Goal: Task Accomplishment & Management: Manage account settings

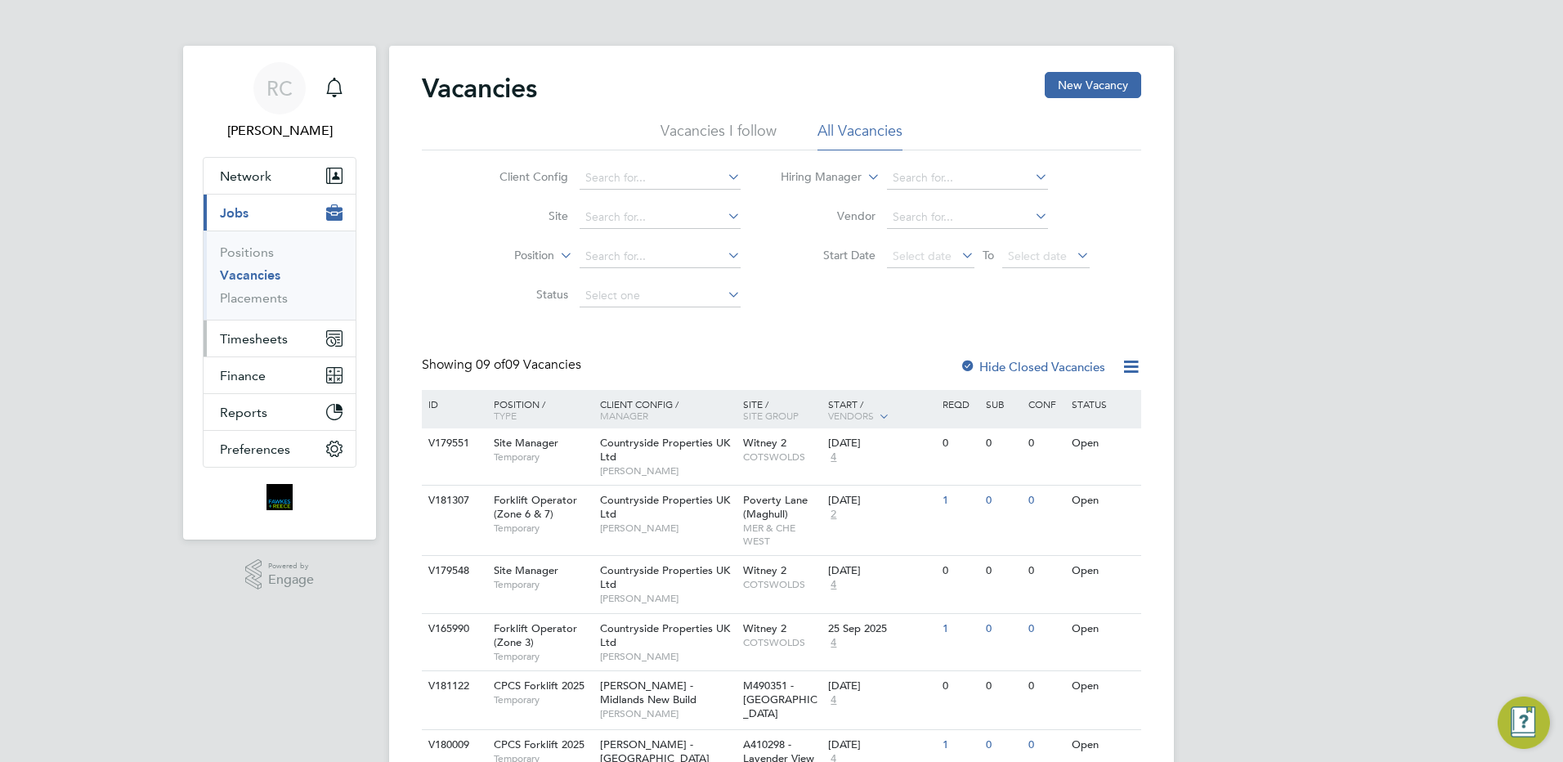
click at [253, 341] on span "Timesheets" at bounding box center [254, 339] width 68 height 16
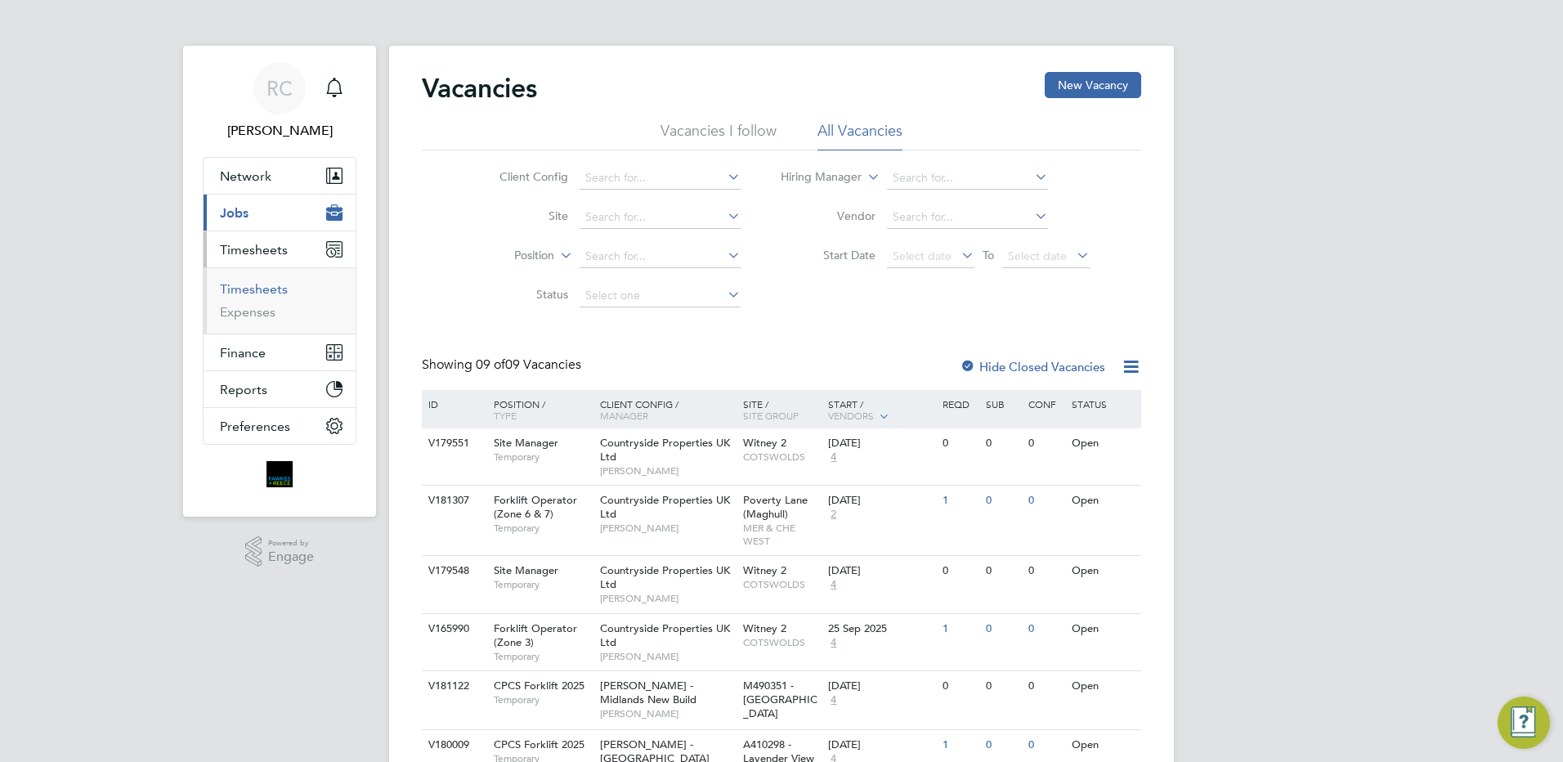
click at [258, 286] on link "Timesheets" at bounding box center [254, 289] width 68 height 16
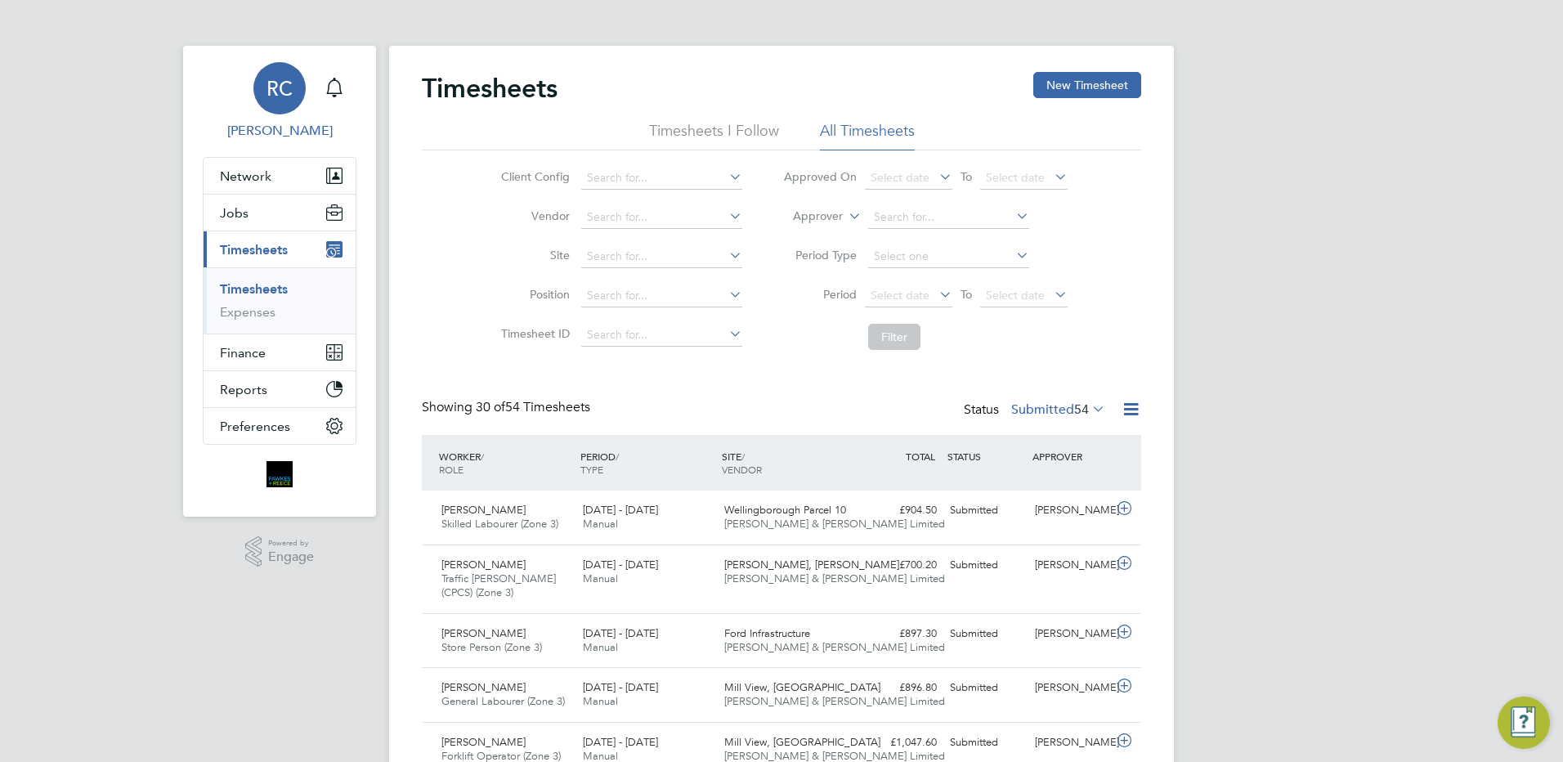
click at [315, 83] on link "RC [PERSON_NAME]" at bounding box center [280, 101] width 154 height 78
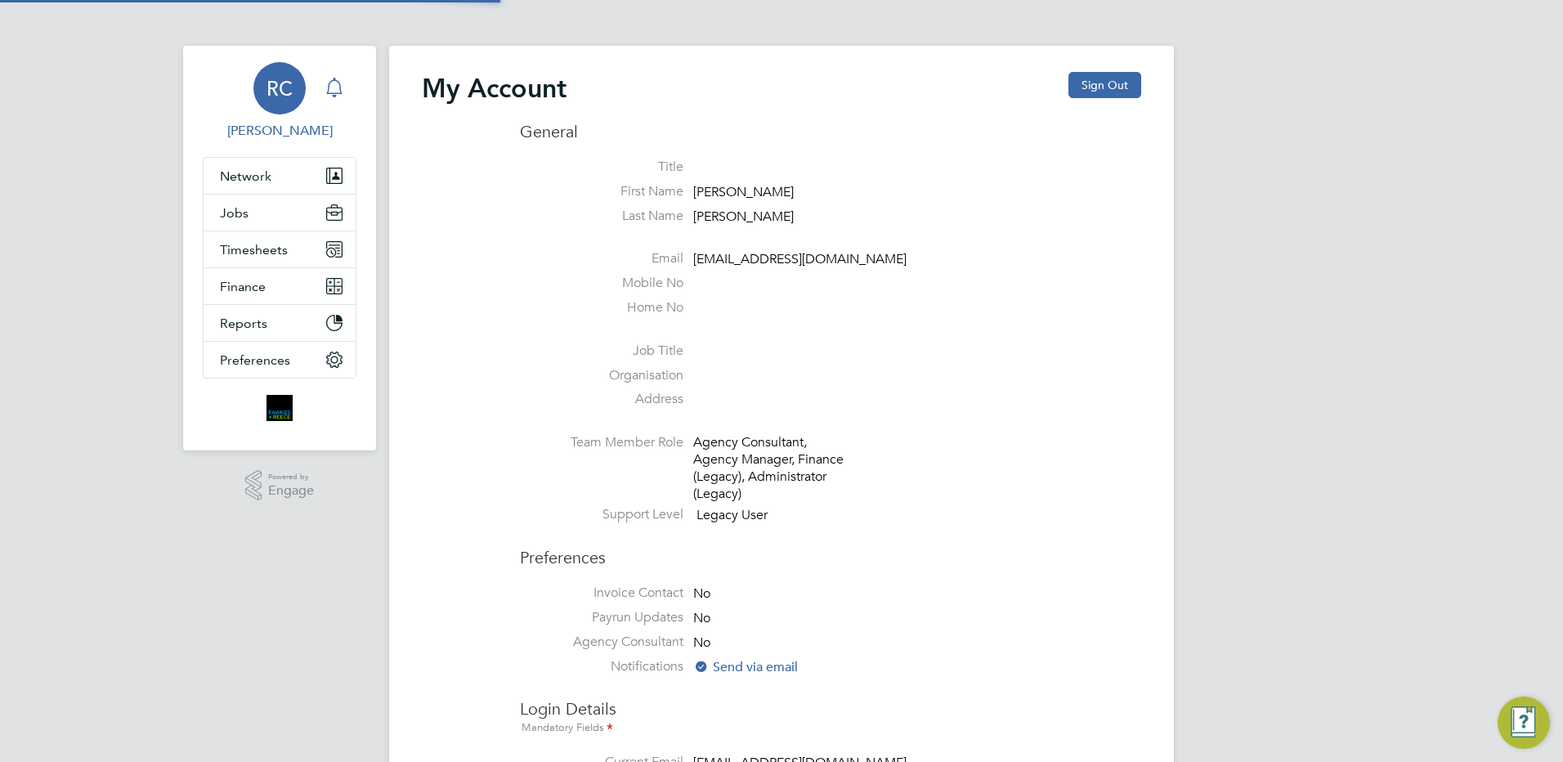
click at [329, 83] on icon "Main navigation" at bounding box center [334, 86] width 16 height 16
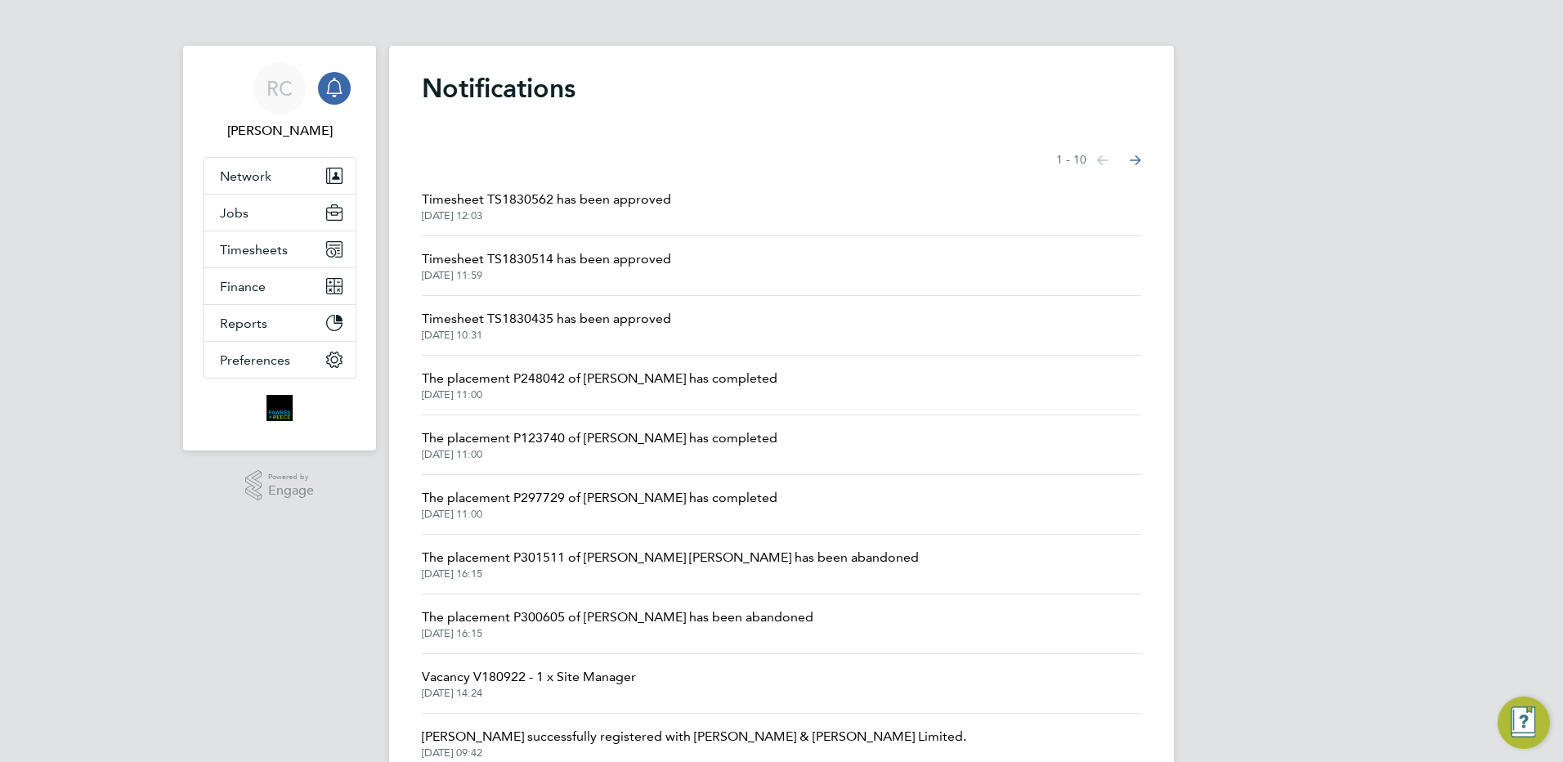
drag, startPoint x: 556, startPoint y: 202, endPoint x: 623, endPoint y: 256, distance: 86.0
click at [557, 202] on span "Timesheet TS1830562 has been approved" at bounding box center [546, 200] width 249 height 20
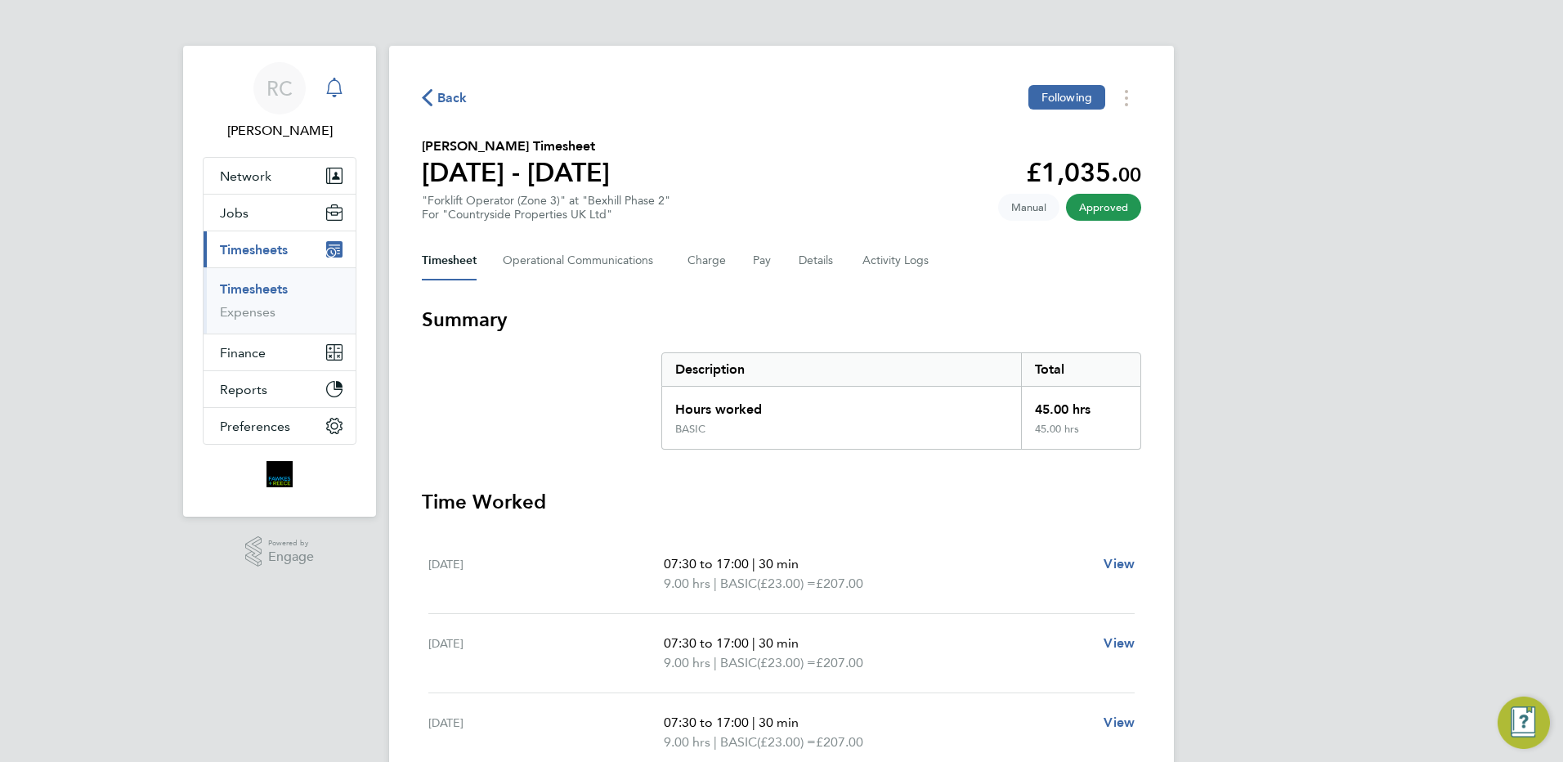
click at [336, 87] on icon "Main navigation" at bounding box center [335, 88] width 20 height 20
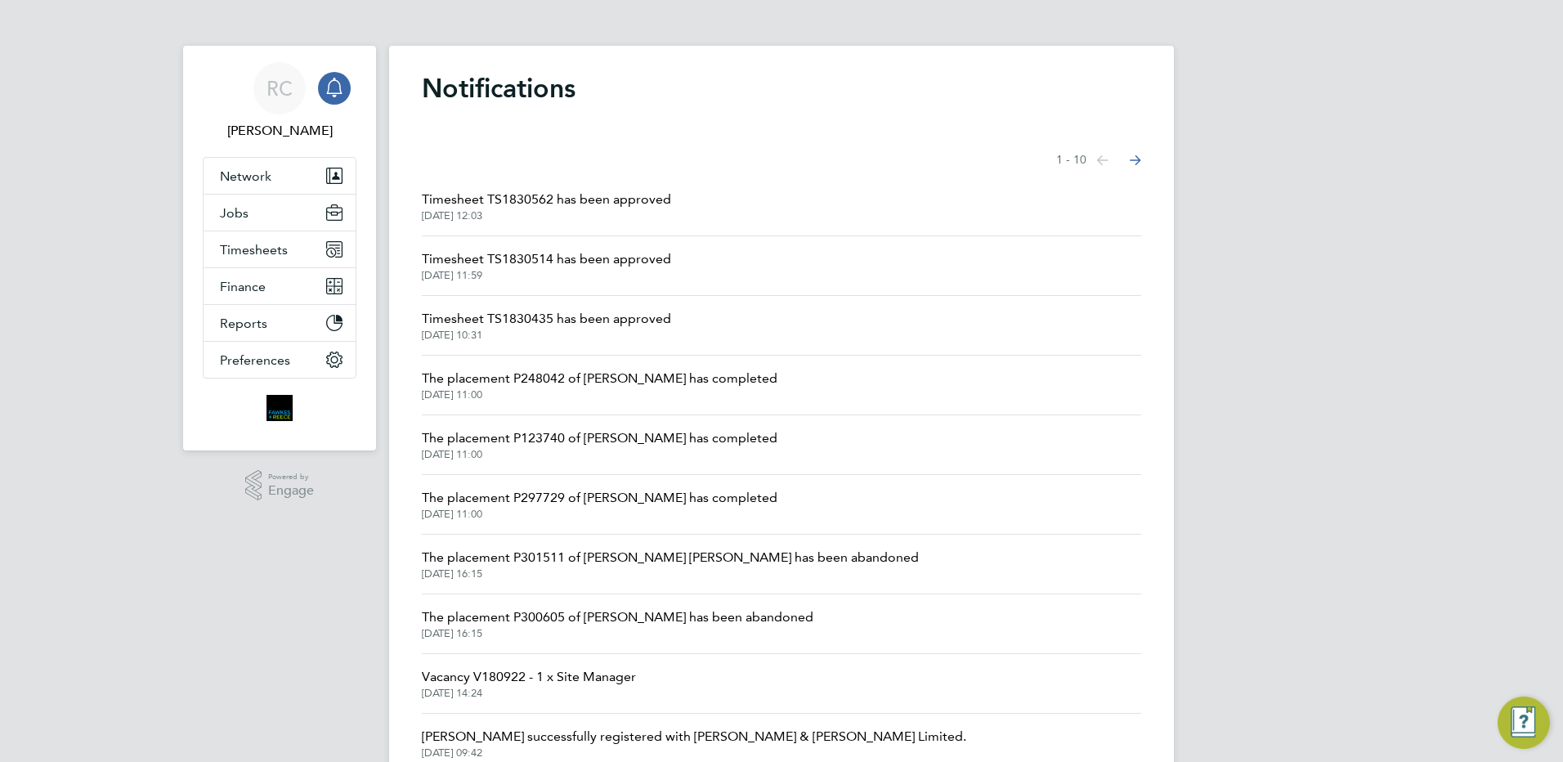
click at [542, 249] on li "Timesheet TS1830514 has been approved [DATE] 11:59" at bounding box center [781, 266] width 719 height 60
click at [563, 262] on span "Timesheet TS1830514 has been approved" at bounding box center [546, 259] width 249 height 20
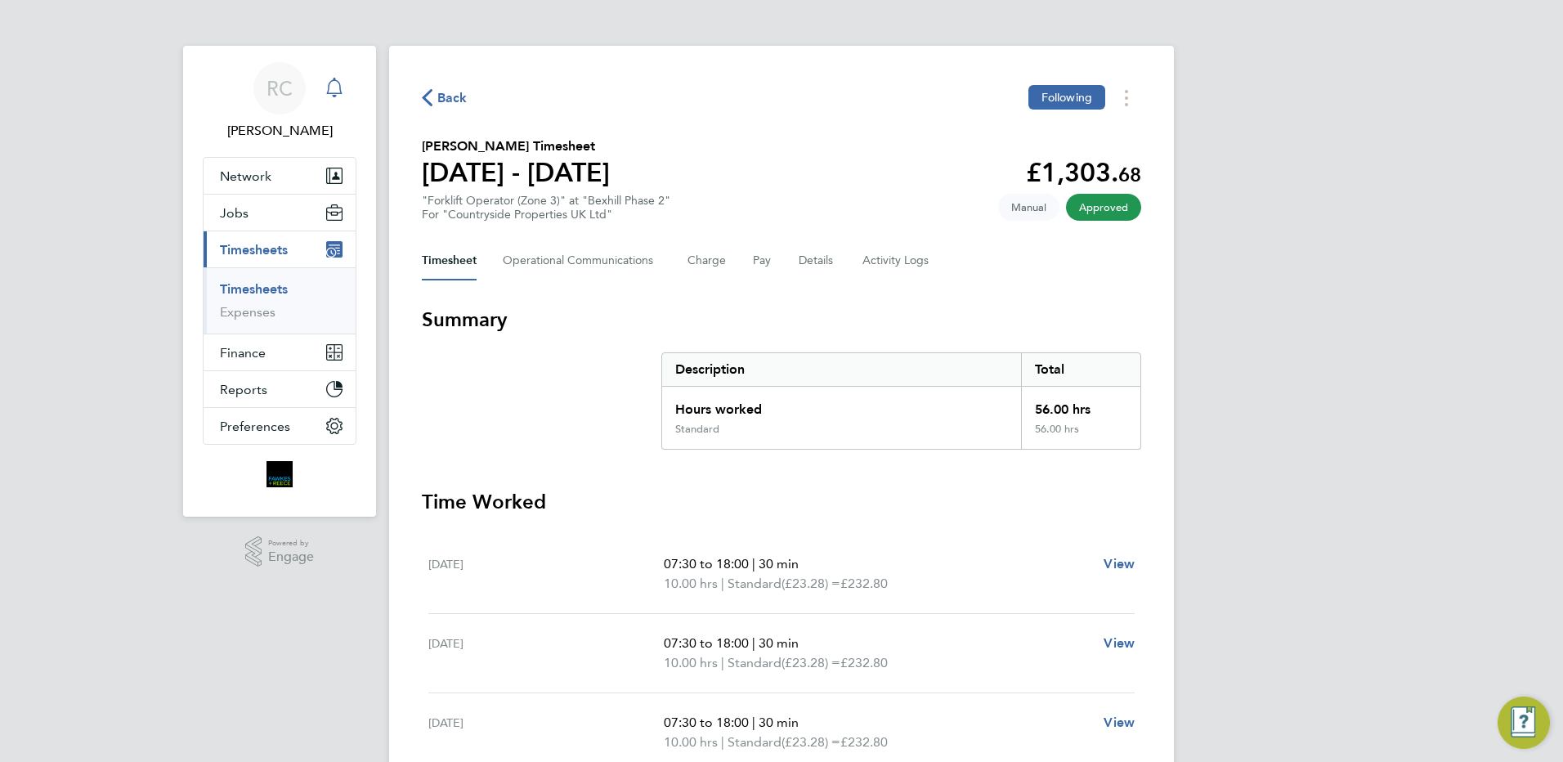
click at [339, 94] on icon "Main navigation" at bounding box center [334, 86] width 16 height 16
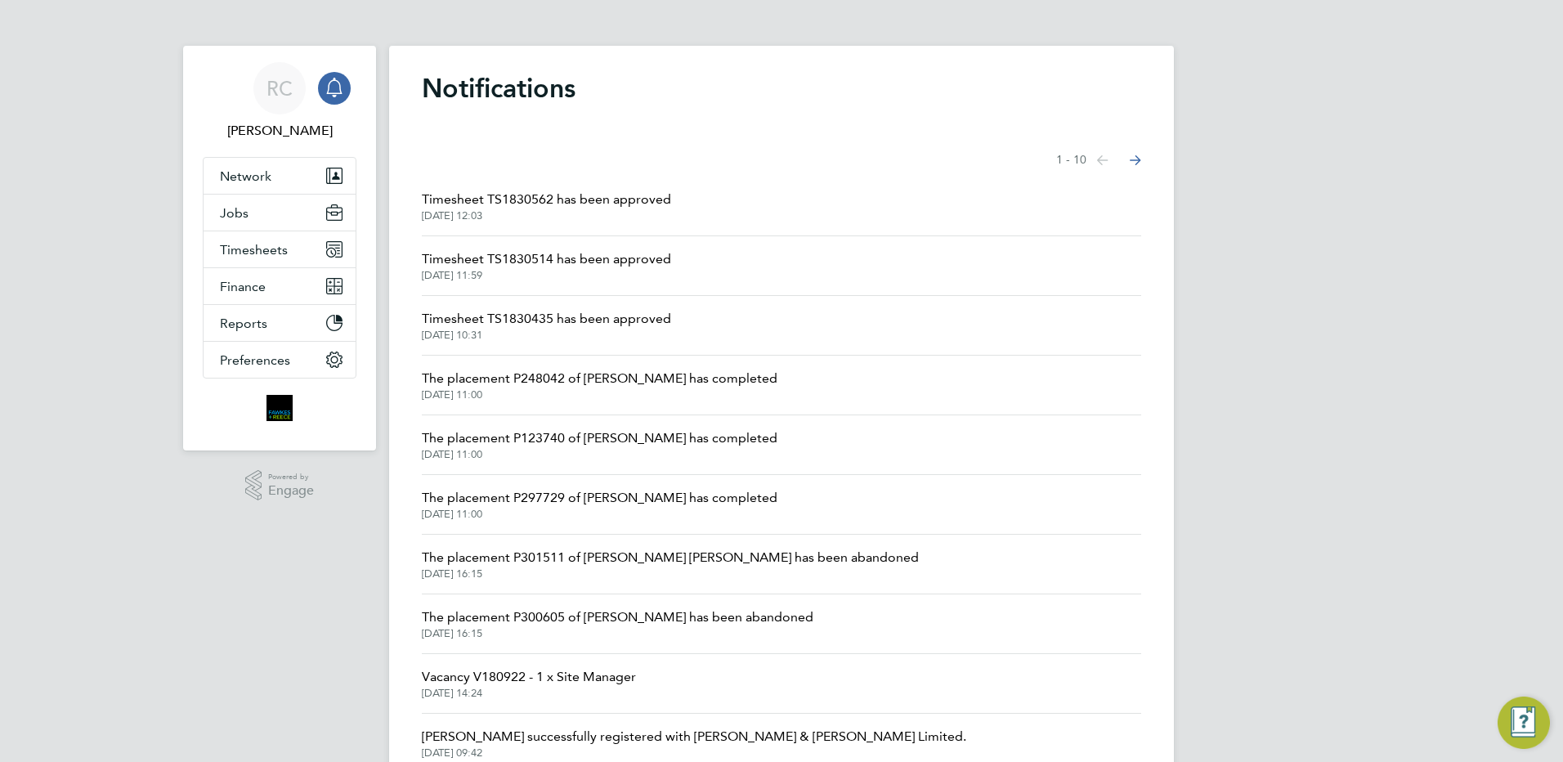
click at [575, 329] on span "[DATE] 10:31" at bounding box center [546, 335] width 249 height 13
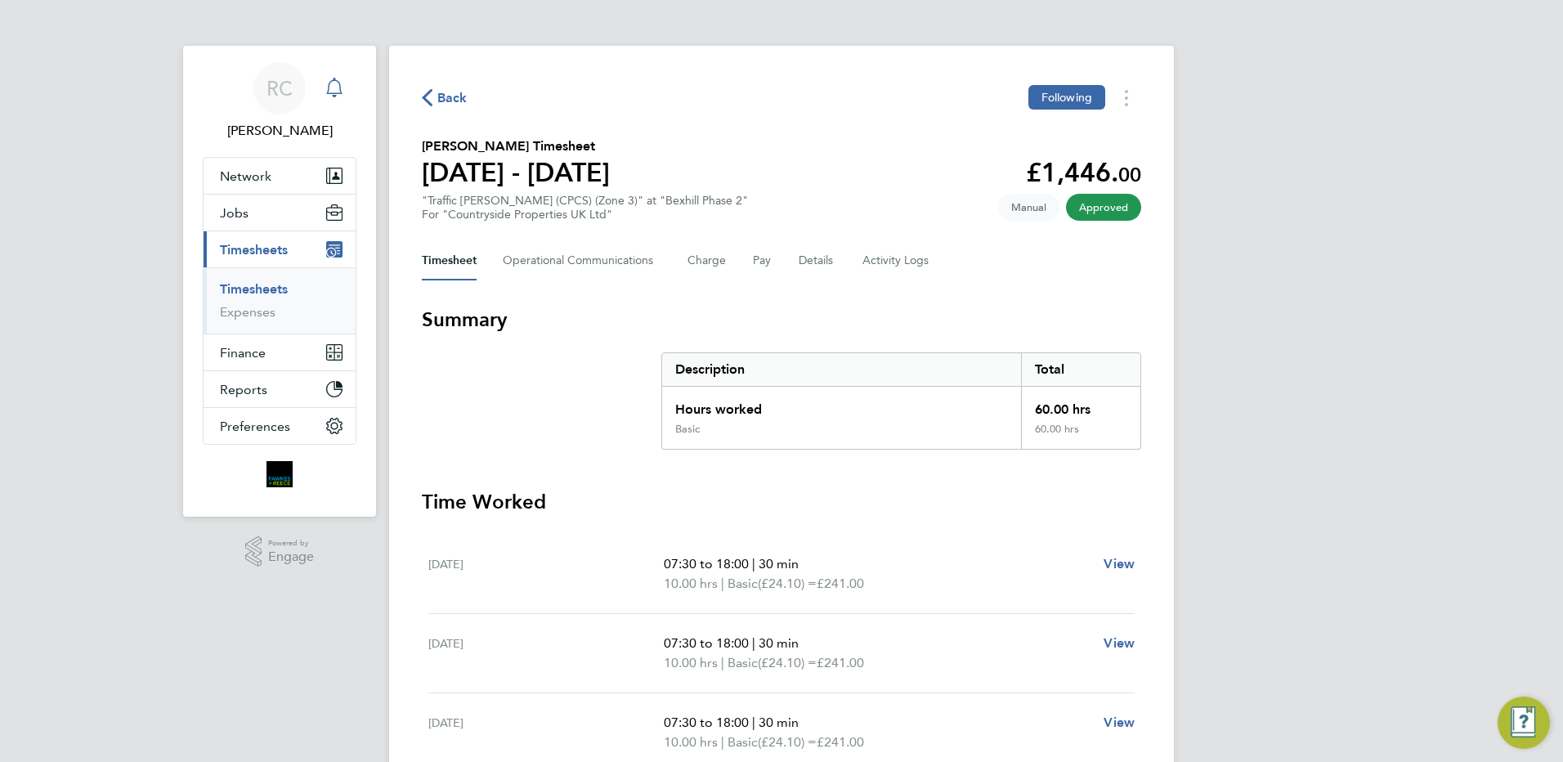
click at [330, 82] on icon "Main navigation" at bounding box center [334, 86] width 16 height 16
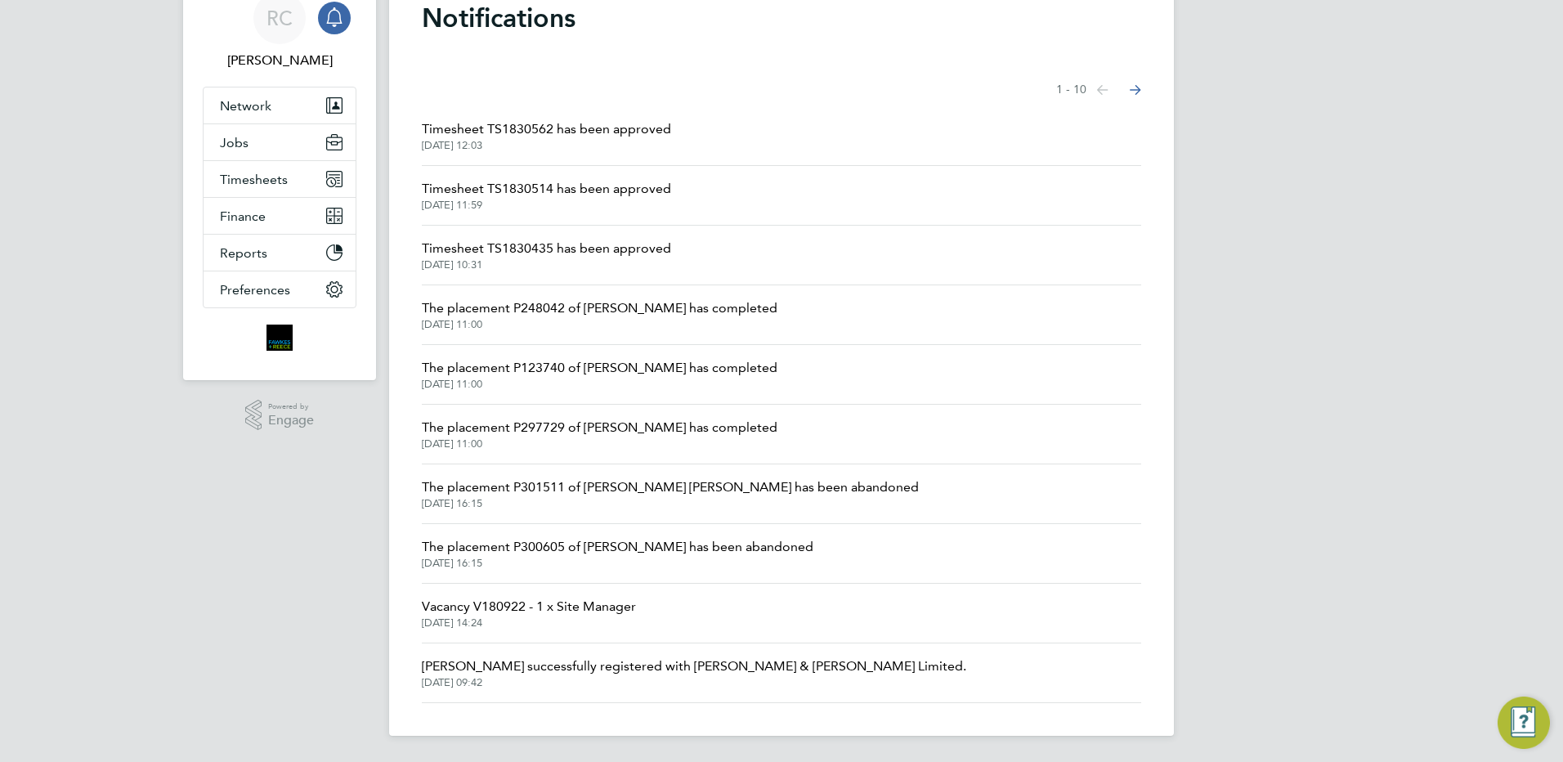
click at [575, 247] on span "Timesheet TS1830435 has been approved" at bounding box center [546, 249] width 249 height 20
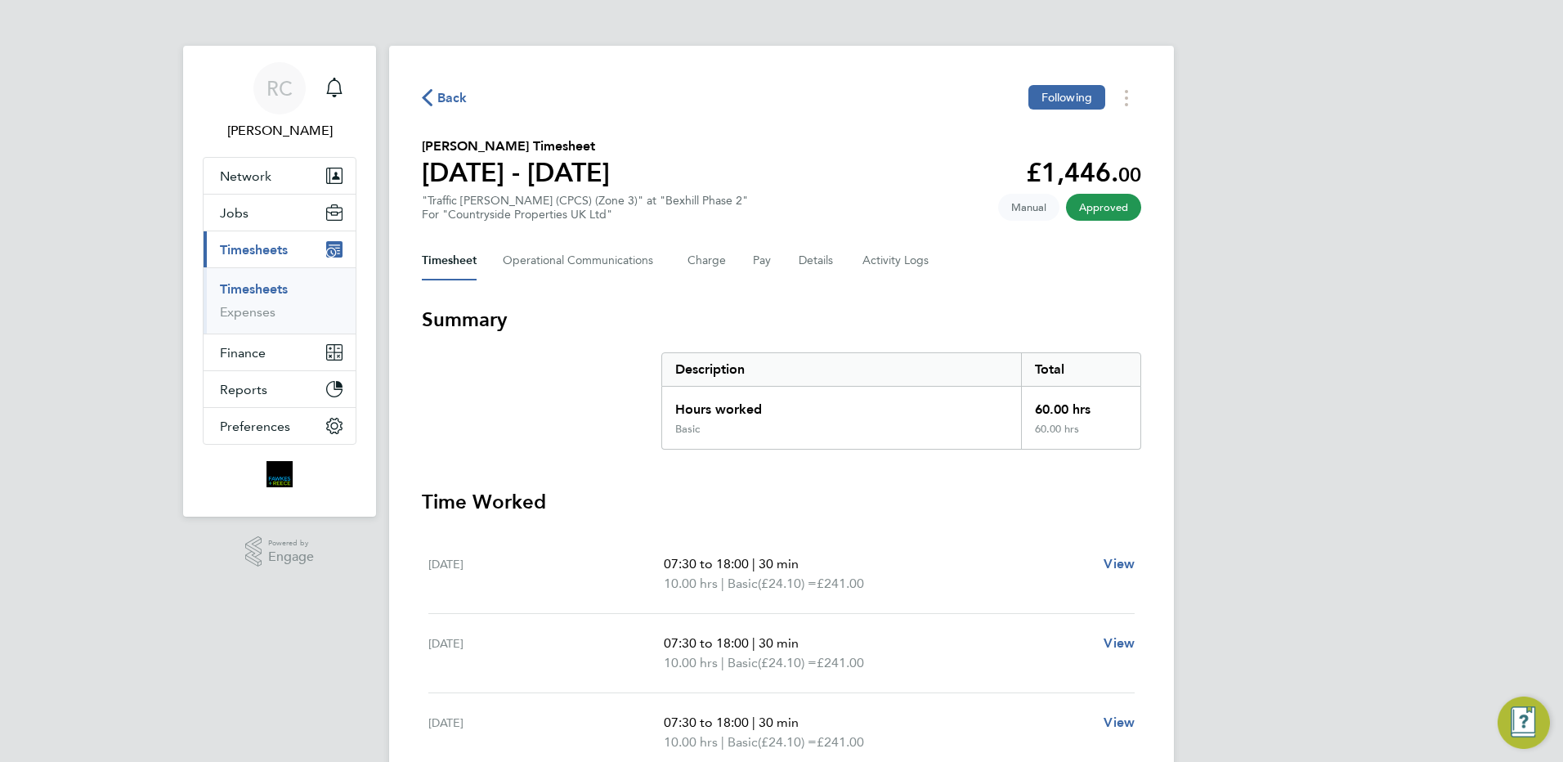
click at [439, 83] on div "Back Following [PERSON_NAME] Timesheet [DATE] - [DATE] £1,446. 00 "Traffic [PER…" at bounding box center [781, 617] width 785 height 1142
click at [439, 90] on span "Back" at bounding box center [452, 98] width 30 height 20
